Goal: Task Accomplishment & Management: Manage account settings

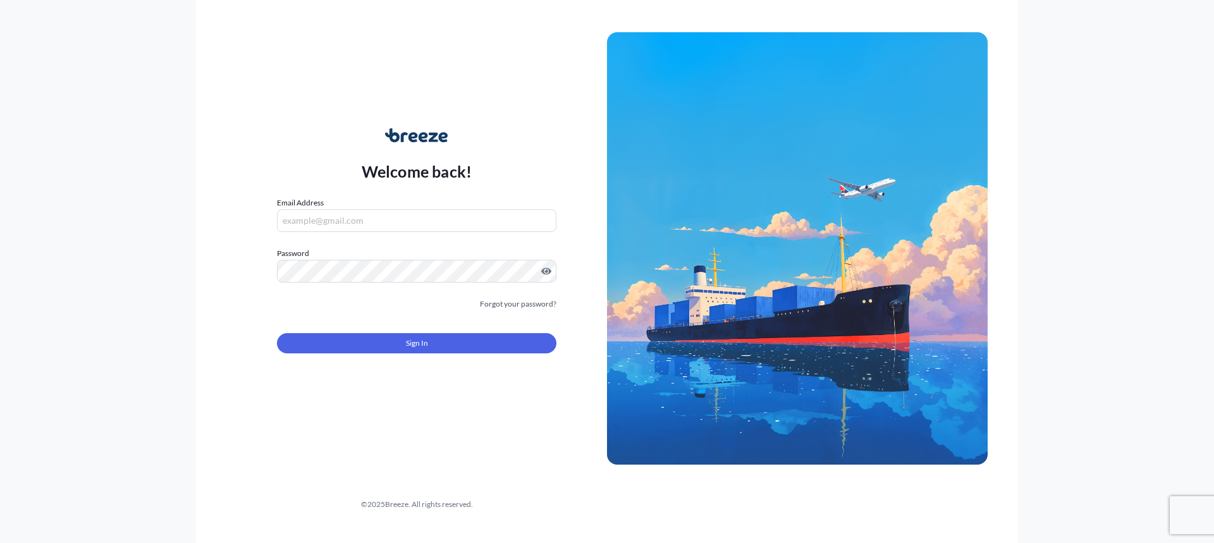
click at [410, 224] on input "Email Address" at bounding box center [416, 220] width 279 height 23
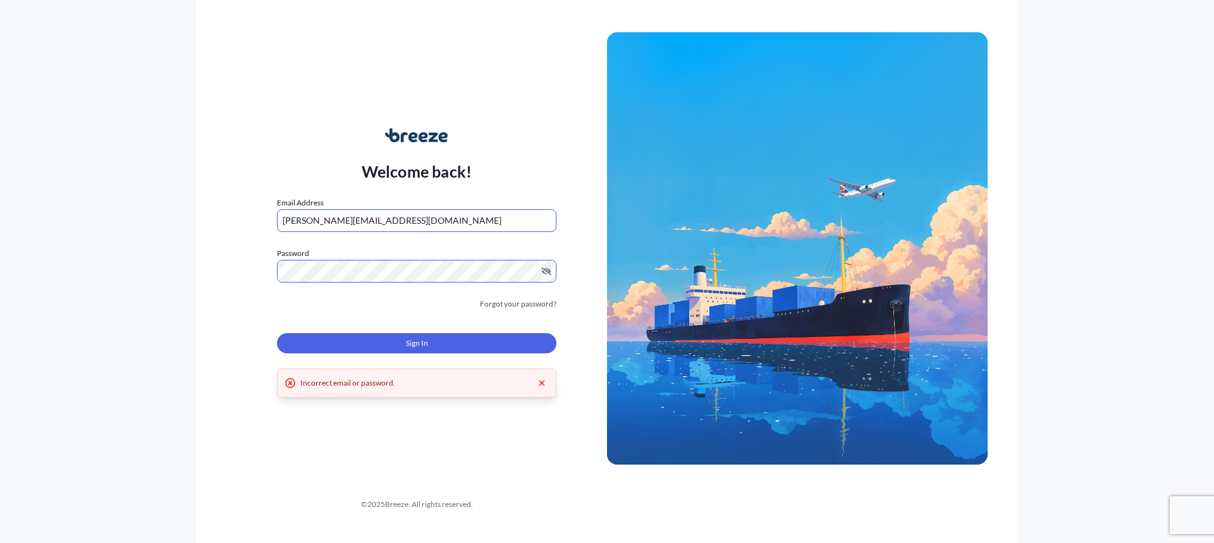
drag, startPoint x: 300, startPoint y: 221, endPoint x: 230, endPoint y: 219, distance: 69.6
click at [230, 219] on div "Welcome back! Email Address [EMAIL_ADDRESS][DOMAIN_NAME] Password Must include:…" at bounding box center [416, 248] width 381 height 291
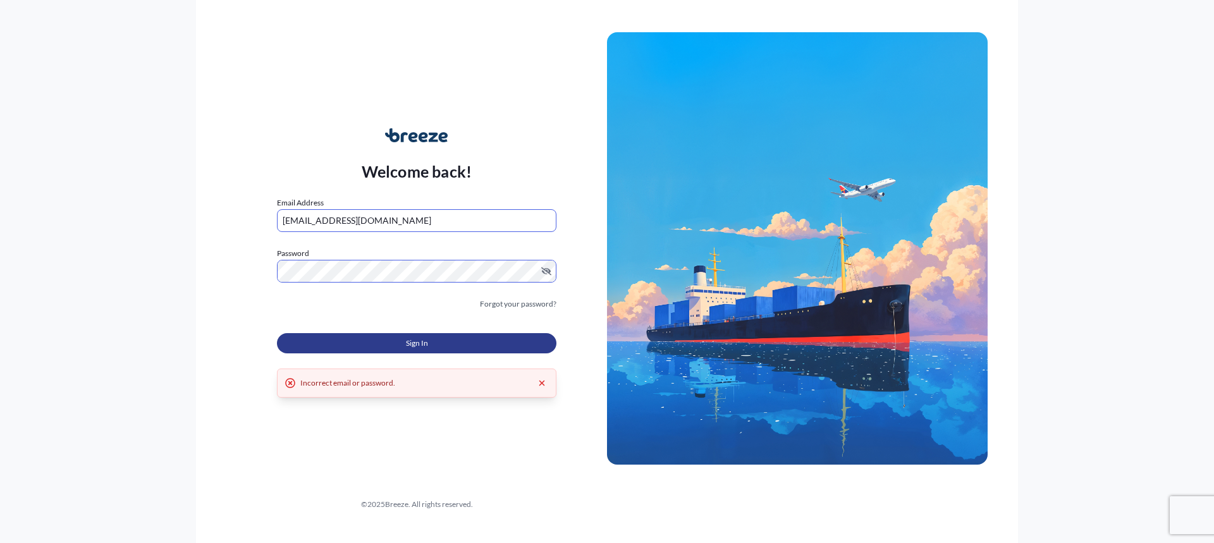
type input "[EMAIL_ADDRESS][DOMAIN_NAME]"
click at [371, 339] on button "Sign In" at bounding box center [416, 343] width 279 height 20
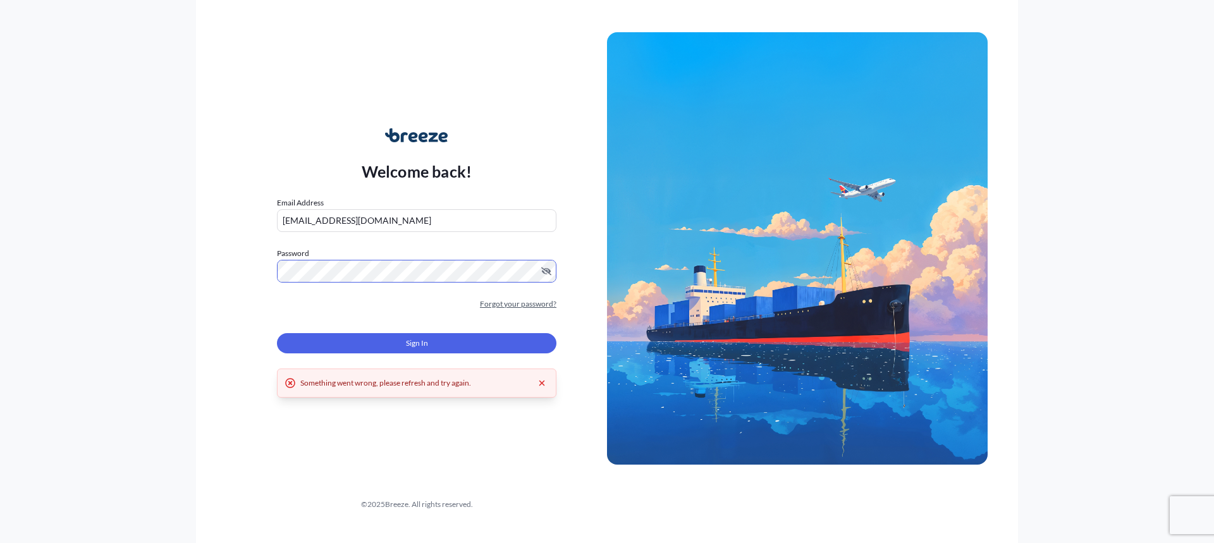
click at [518, 303] on link "Forgot your password?" at bounding box center [518, 304] width 77 height 13
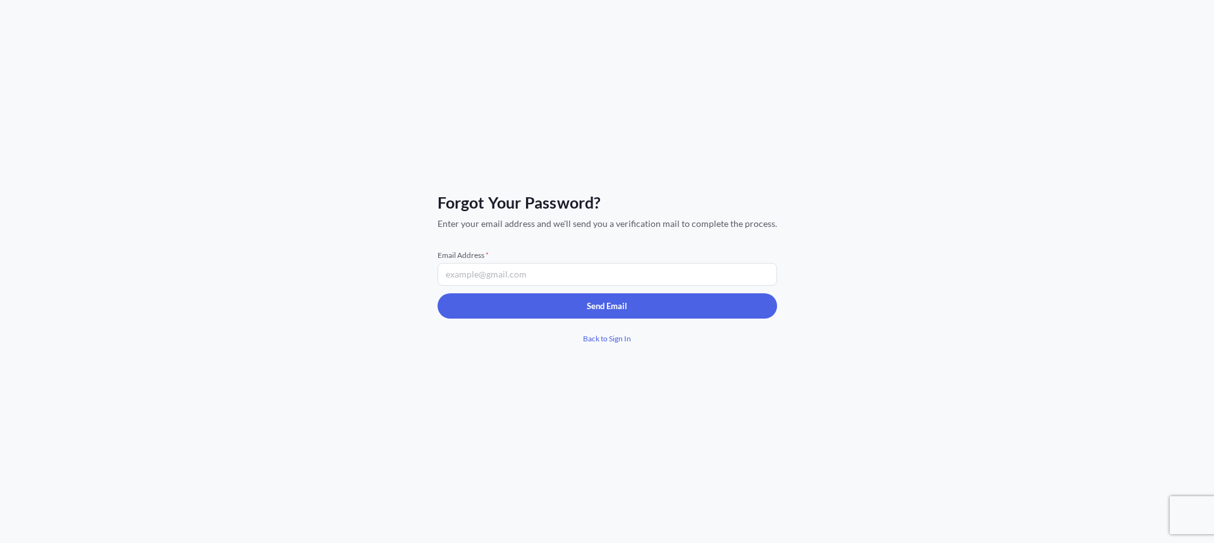
click at [520, 281] on input "Email Address *" at bounding box center [608, 274] width 340 height 23
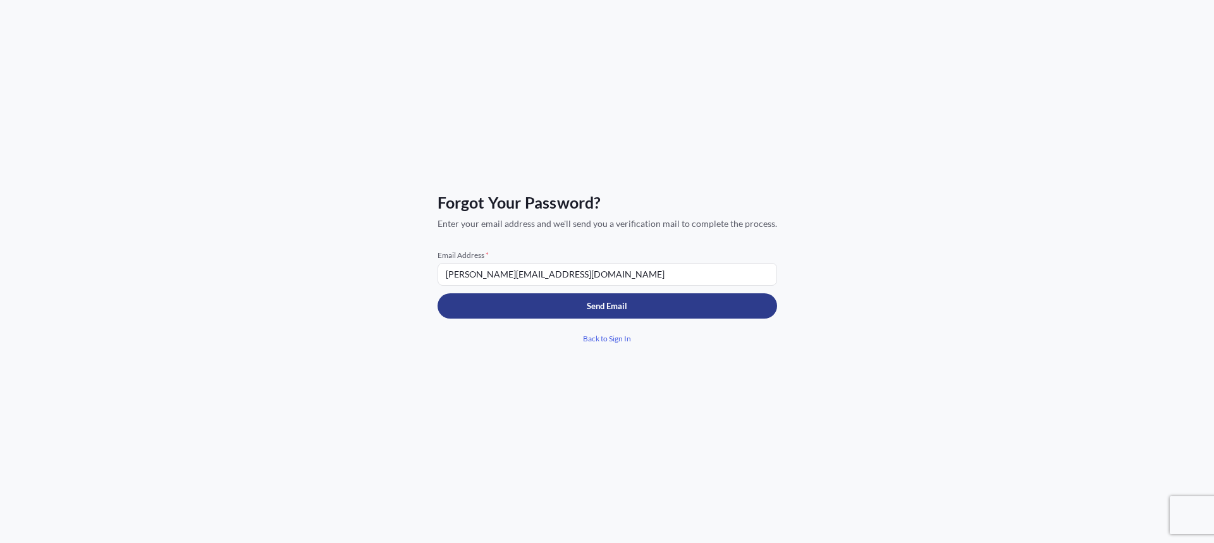
type input "[PERSON_NAME][EMAIL_ADDRESS][DOMAIN_NAME]"
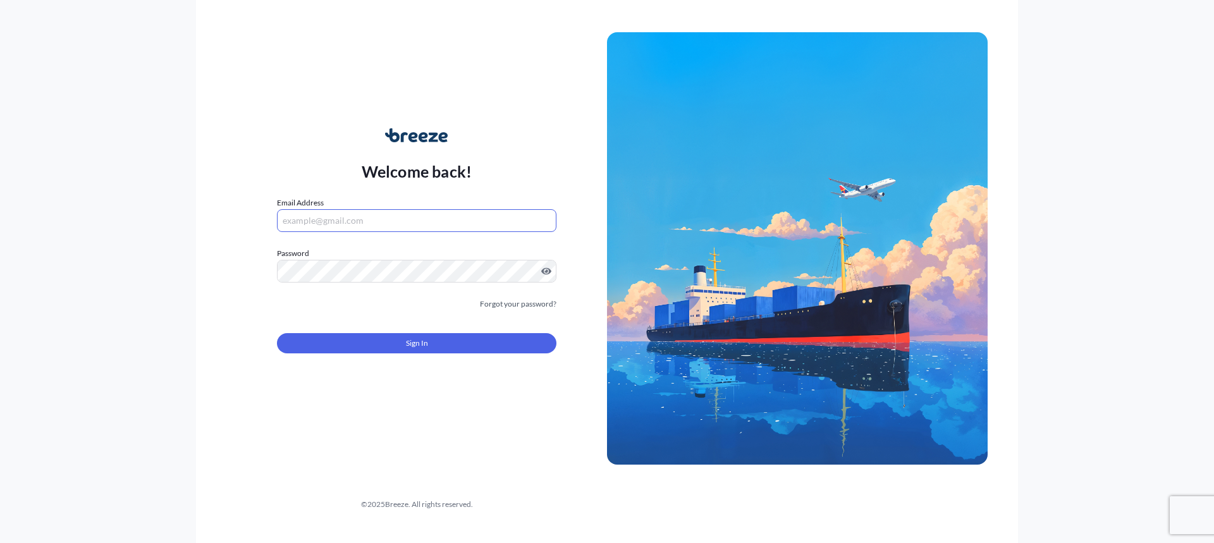
click at [372, 226] on input "Email Address" at bounding box center [416, 220] width 279 height 23
type input "[PERSON_NAME][EMAIL_ADDRESS][DOMAIN_NAME]"
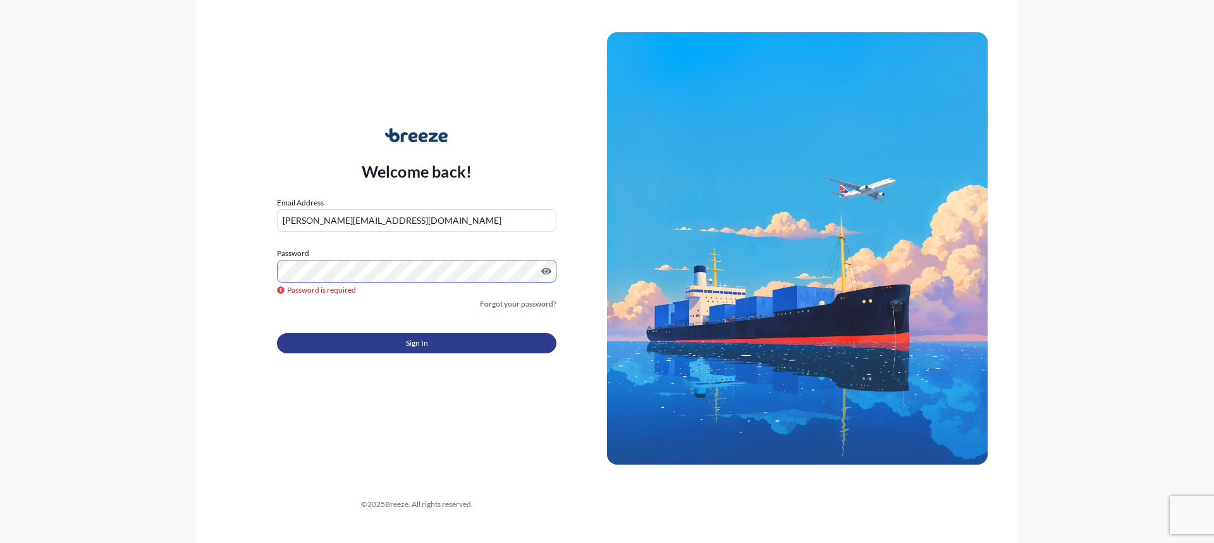
click at [438, 341] on button "Sign In" at bounding box center [416, 343] width 279 height 20
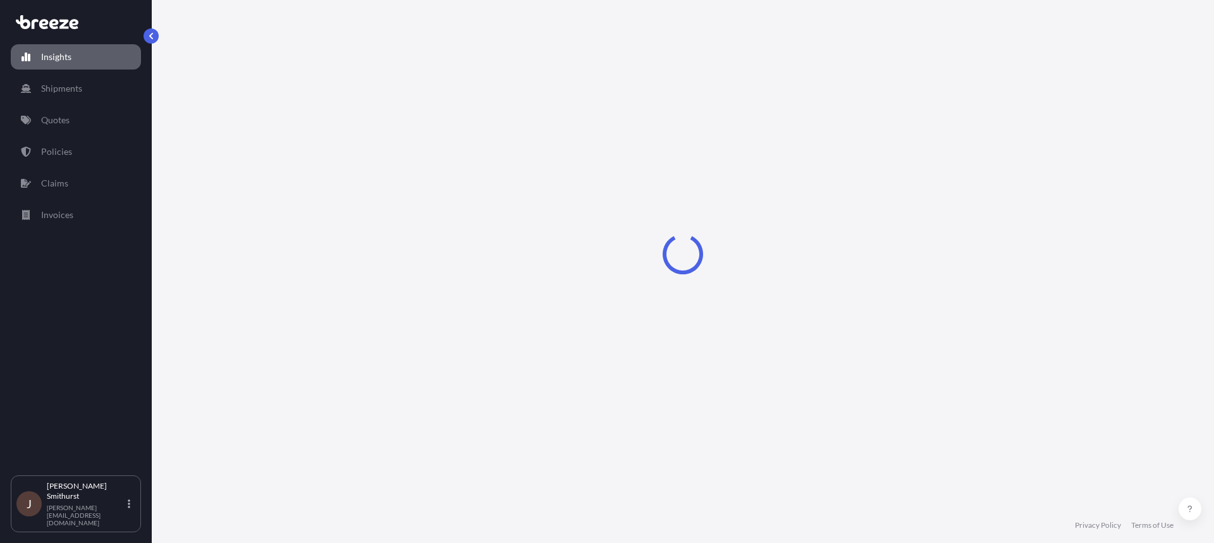
select select "2025"
